Goal: Information Seeking & Learning: Learn about a topic

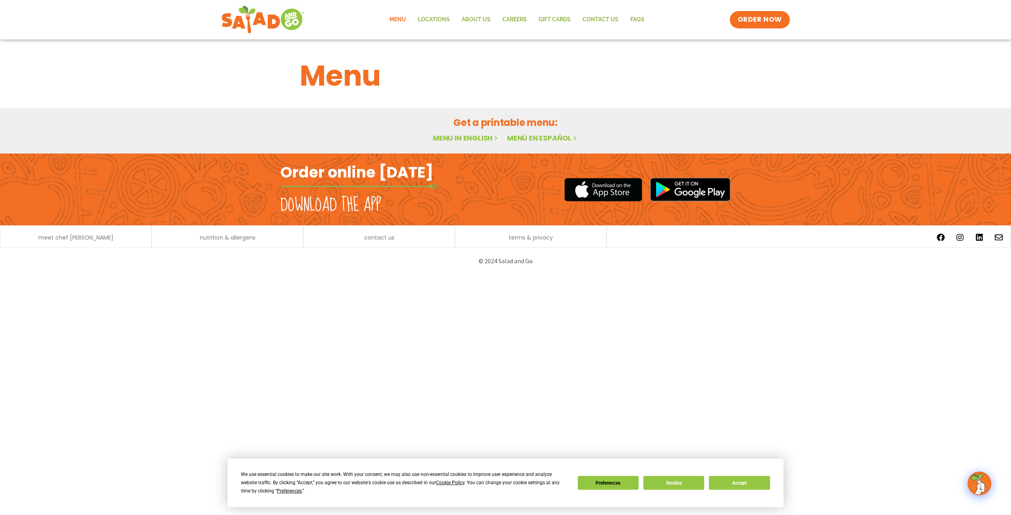
click at [395, 16] on link "Menu" at bounding box center [397, 20] width 28 height 18
click at [470, 136] on link "Menu in English" at bounding box center [466, 138] width 66 height 10
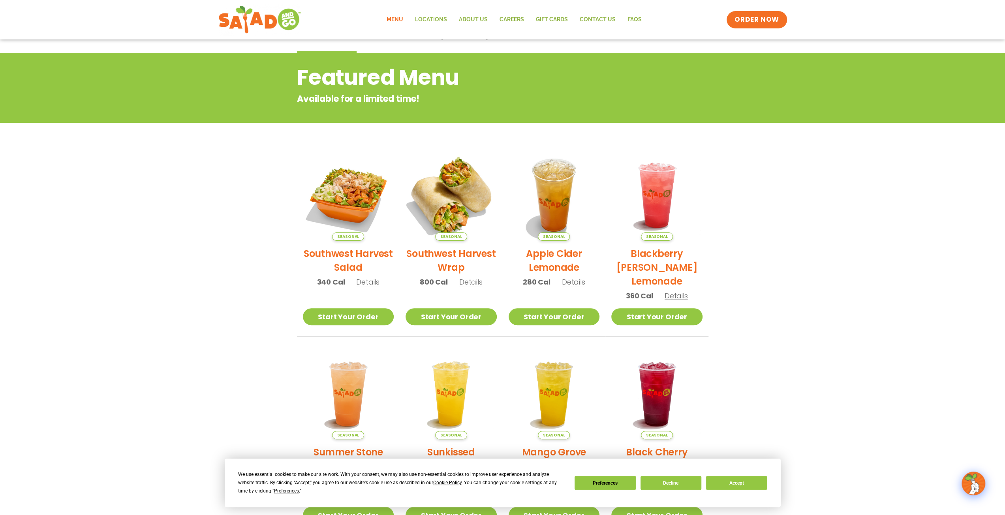
scroll to position [30, 0]
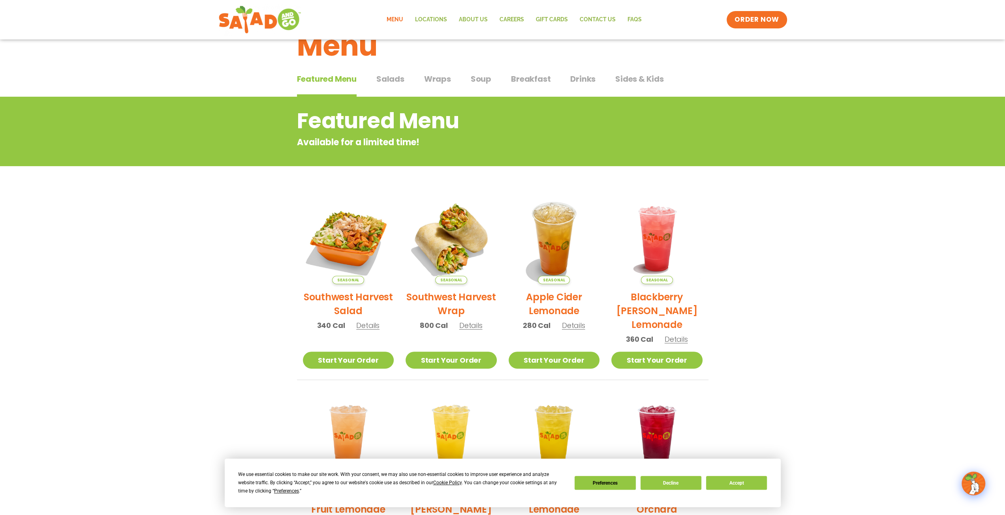
click at [396, 76] on span "Salads" at bounding box center [390, 79] width 28 height 12
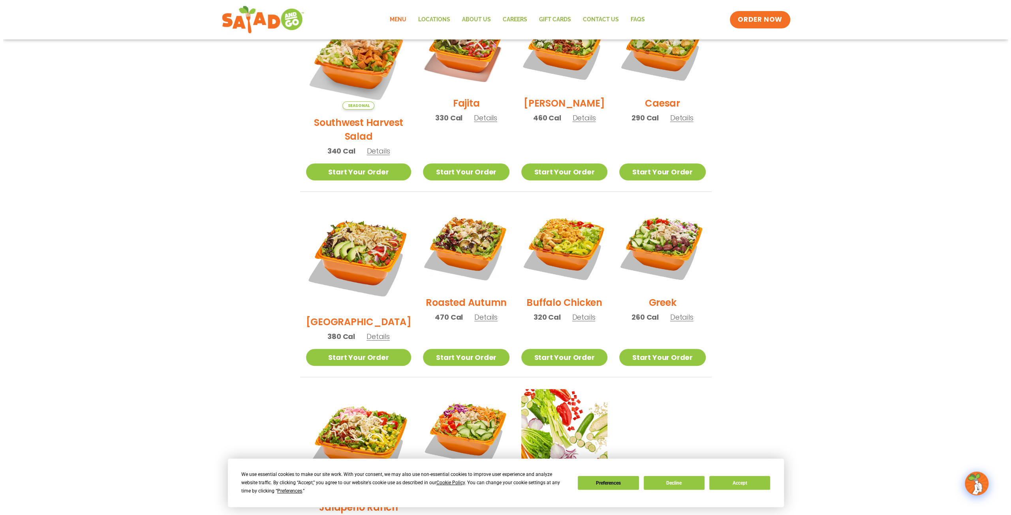
scroll to position [267, 0]
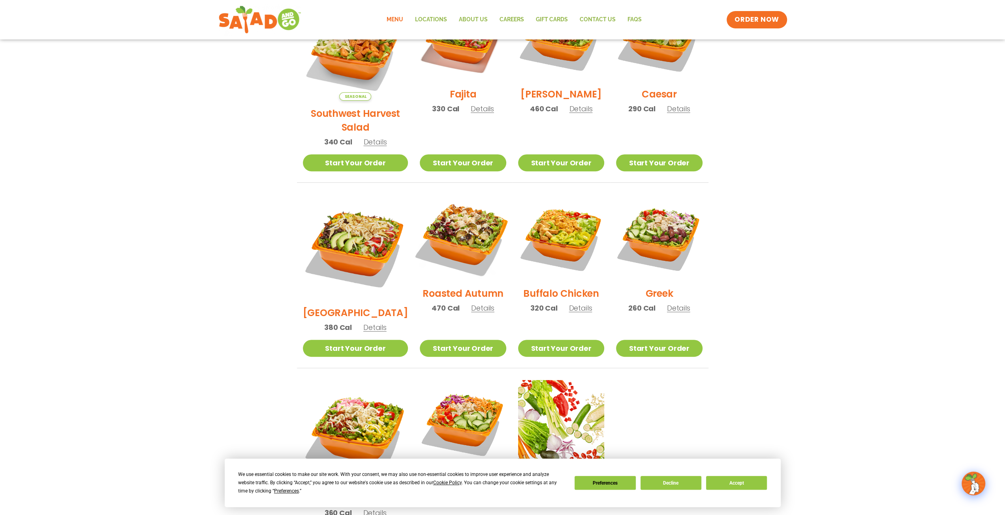
click at [454, 235] on img at bounding box center [462, 237] width 101 height 101
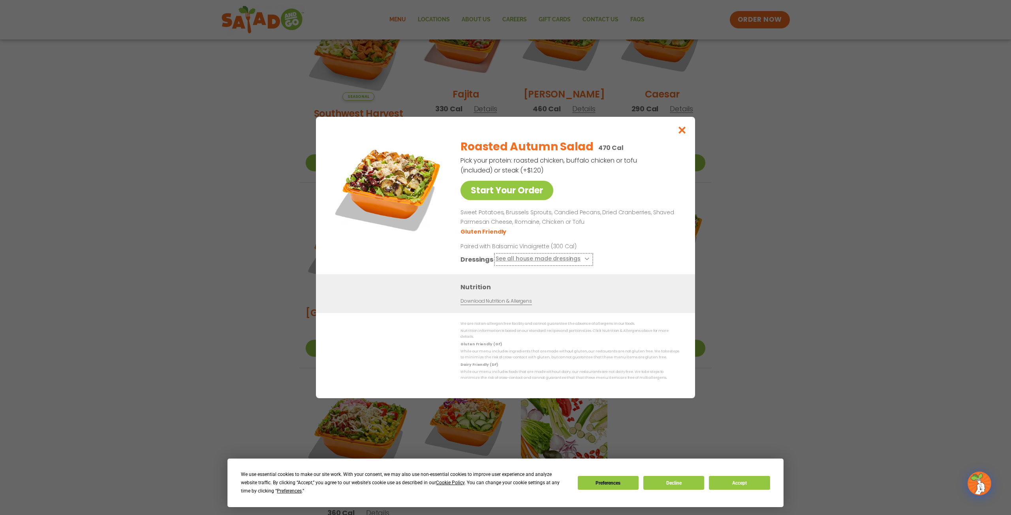
click at [496, 261] on button "See all house made dressings" at bounding box center [544, 260] width 96 height 10
